Goal: Check status: Check status

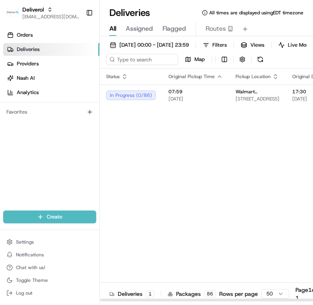
click at [195, 128] on div "Status Original Pickup Time Pickup Location Original Dropoff Time Dropoff Locat…" at bounding box center [308, 185] width 416 height 233
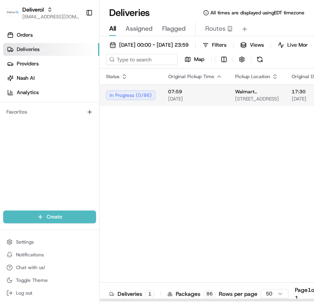
click at [142, 100] on div "In Progress ( 0 / 86 )" at bounding box center [130, 96] width 49 height 10
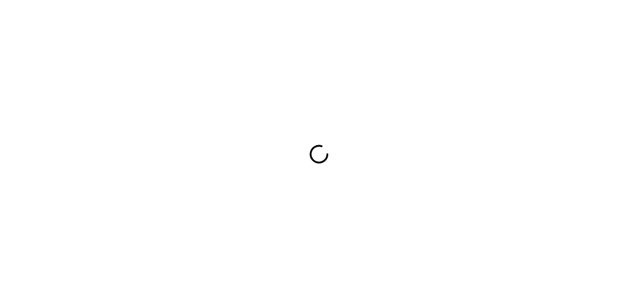
click at [233, 77] on div at bounding box center [319, 154] width 638 height 308
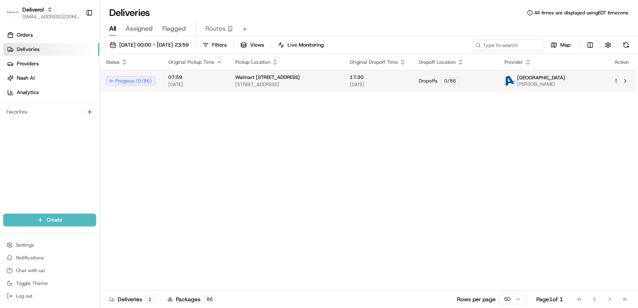
click at [142, 87] on td "In Progress ( 0 / 86 )" at bounding box center [131, 81] width 62 height 22
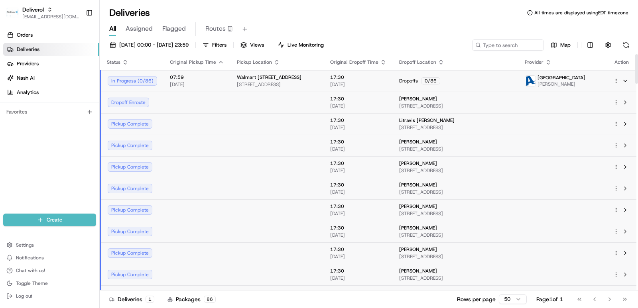
click at [314, 80] on td at bounding box center [622, 81] width 30 height 22
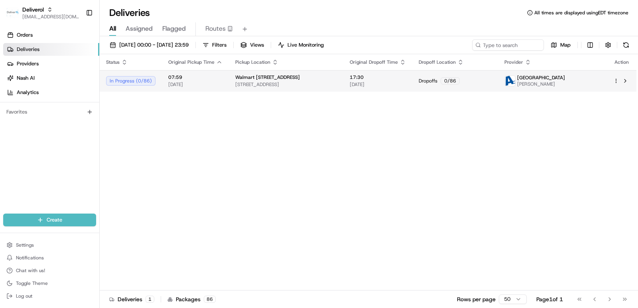
click at [314, 81] on td at bounding box center [622, 81] width 30 height 22
click at [314, 80] on html "Deliverol [EMAIL_ADDRESS][DOMAIN_NAME] Toggle Sidebar Orders Deliveries Provide…" at bounding box center [319, 154] width 638 height 308
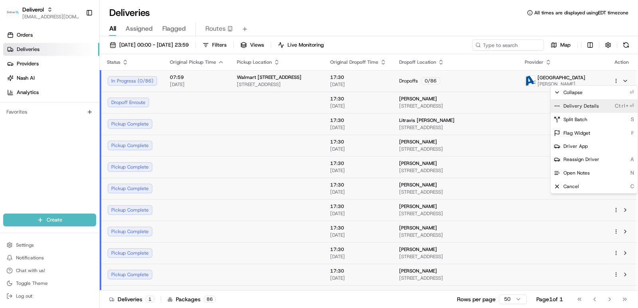
drag, startPoint x: 590, startPoint y: 109, endPoint x: 543, endPoint y: 113, distance: 46.8
click at [314, 109] on div "Delivery Details Ctrl+⏎" at bounding box center [594, 106] width 87 height 14
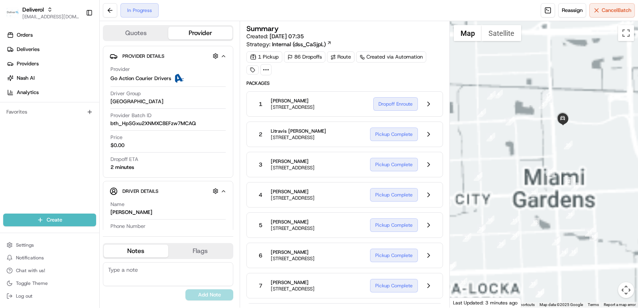
drag, startPoint x: 562, startPoint y: 124, endPoint x: 542, endPoint y: 129, distance: 20.4
click at [541, 126] on div at bounding box center [544, 164] width 189 height 287
